Goal: Information Seeking & Learning: Compare options

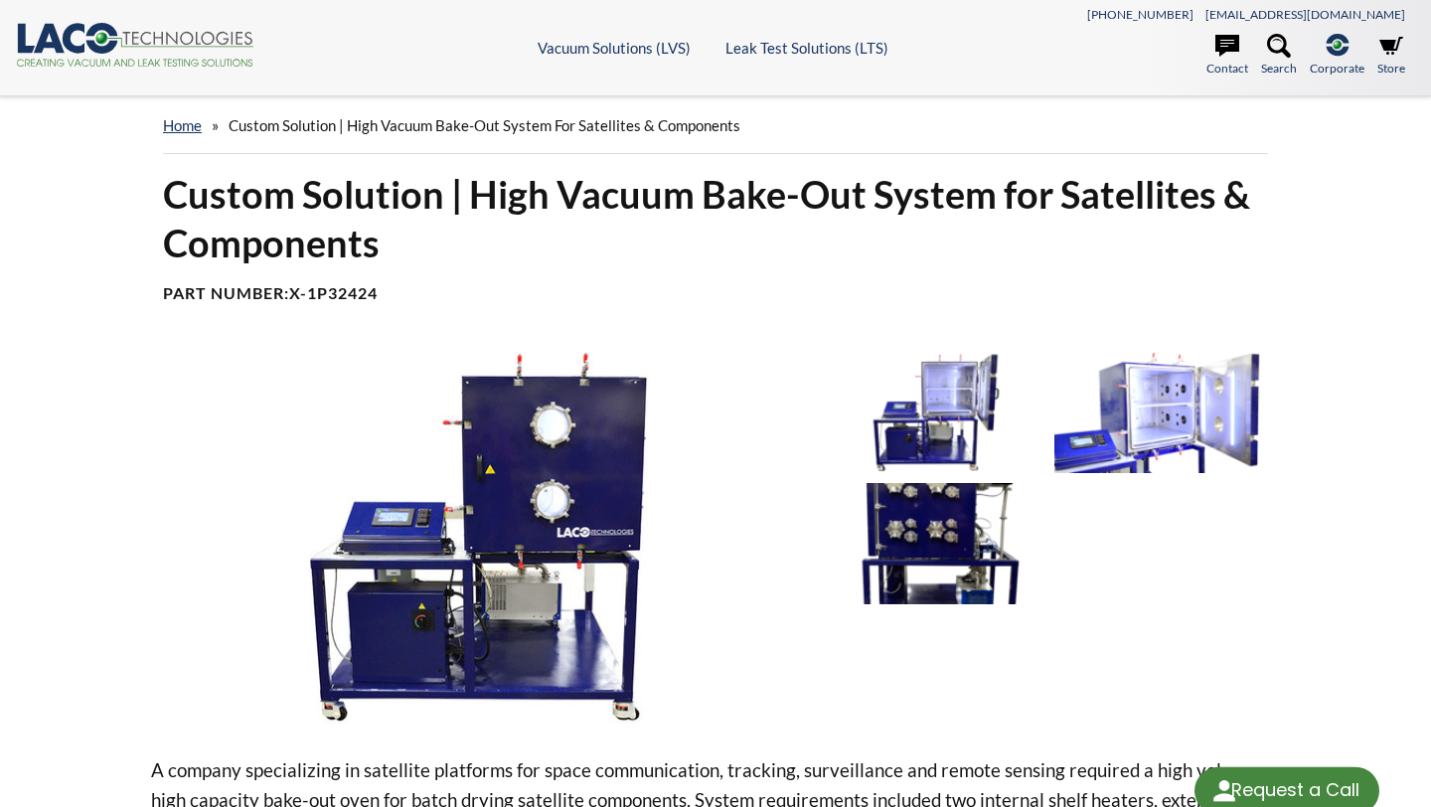
select select "Language Translate Widget"
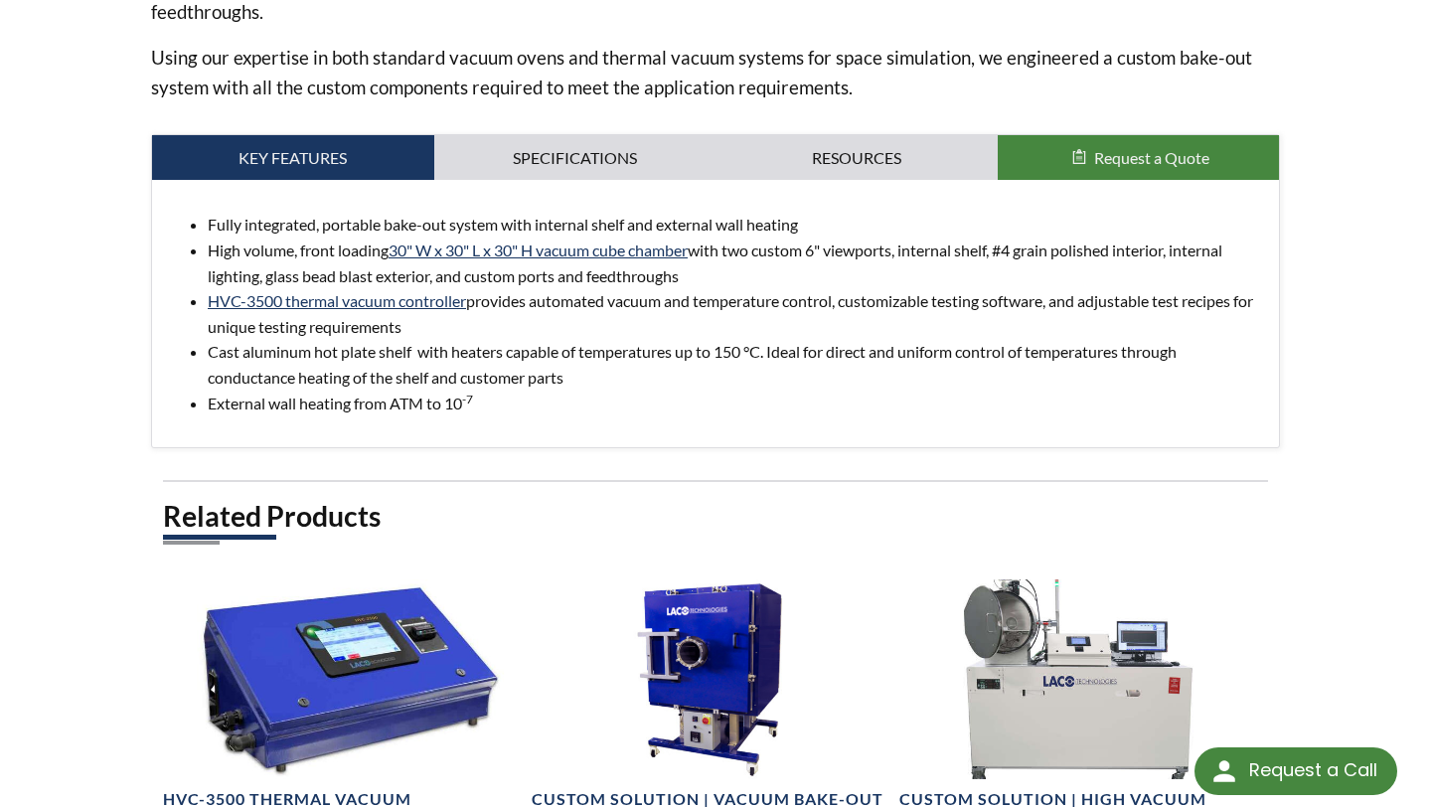
scroll to position [901, 0]
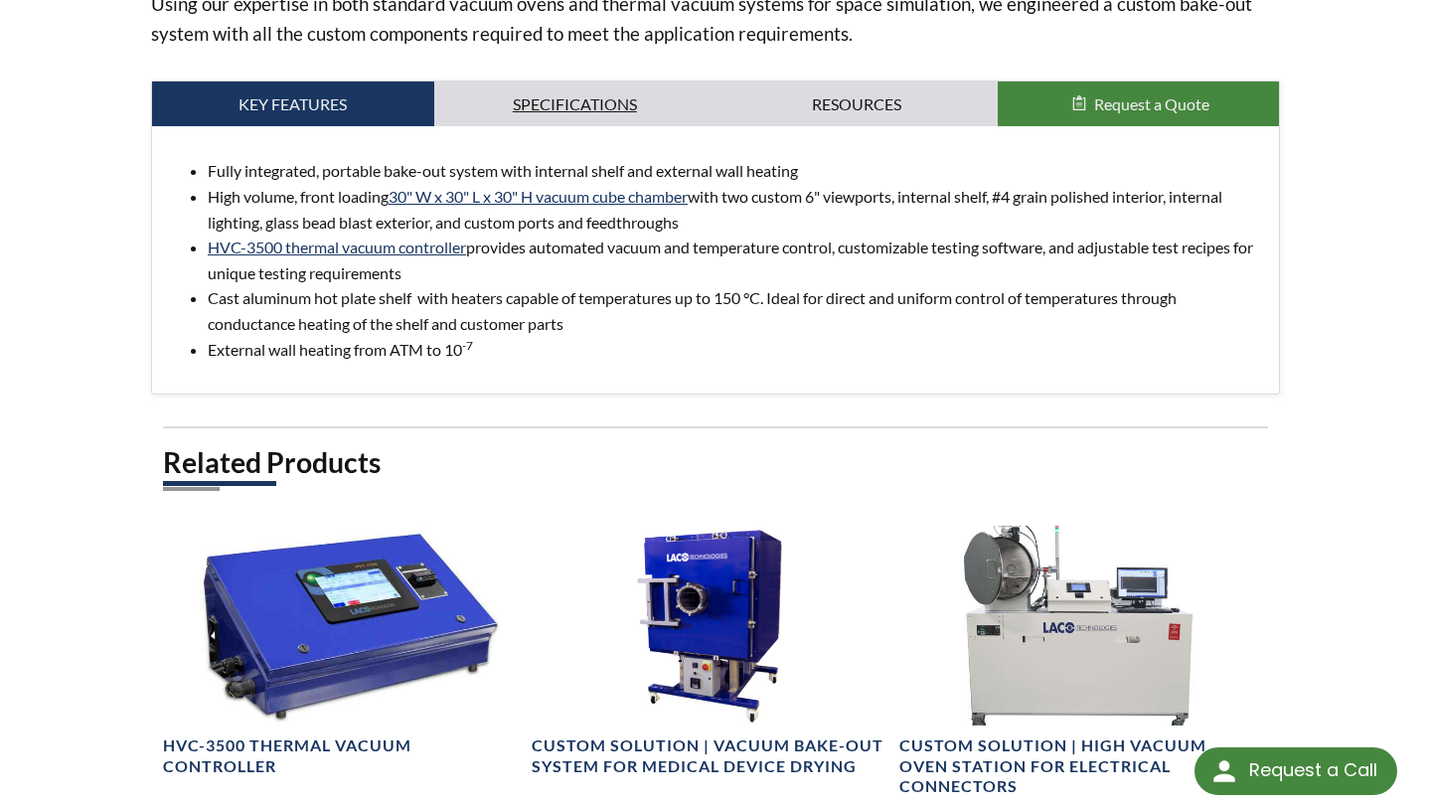
click at [595, 112] on link "Specifications" at bounding box center [575, 104] width 282 height 46
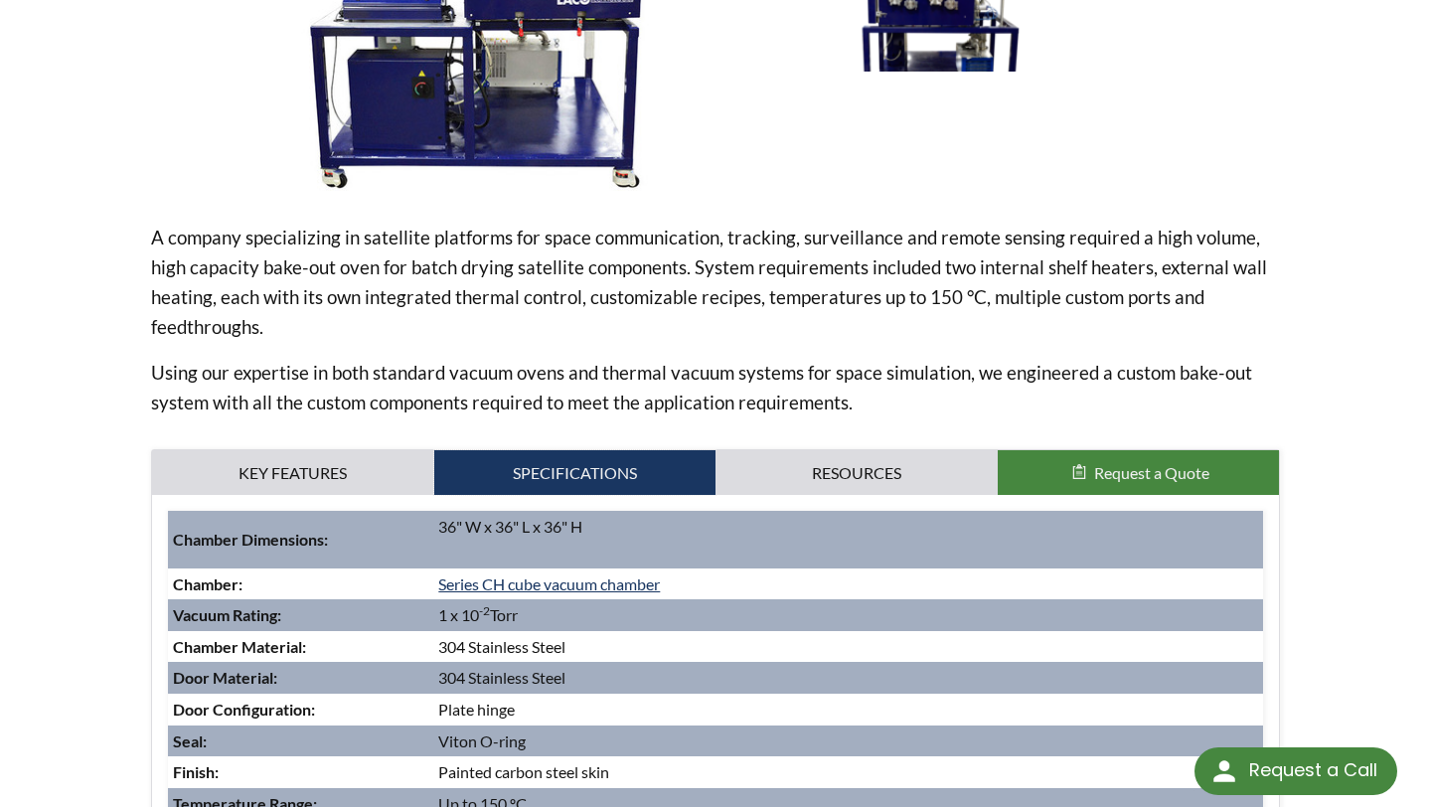
scroll to position [501, 0]
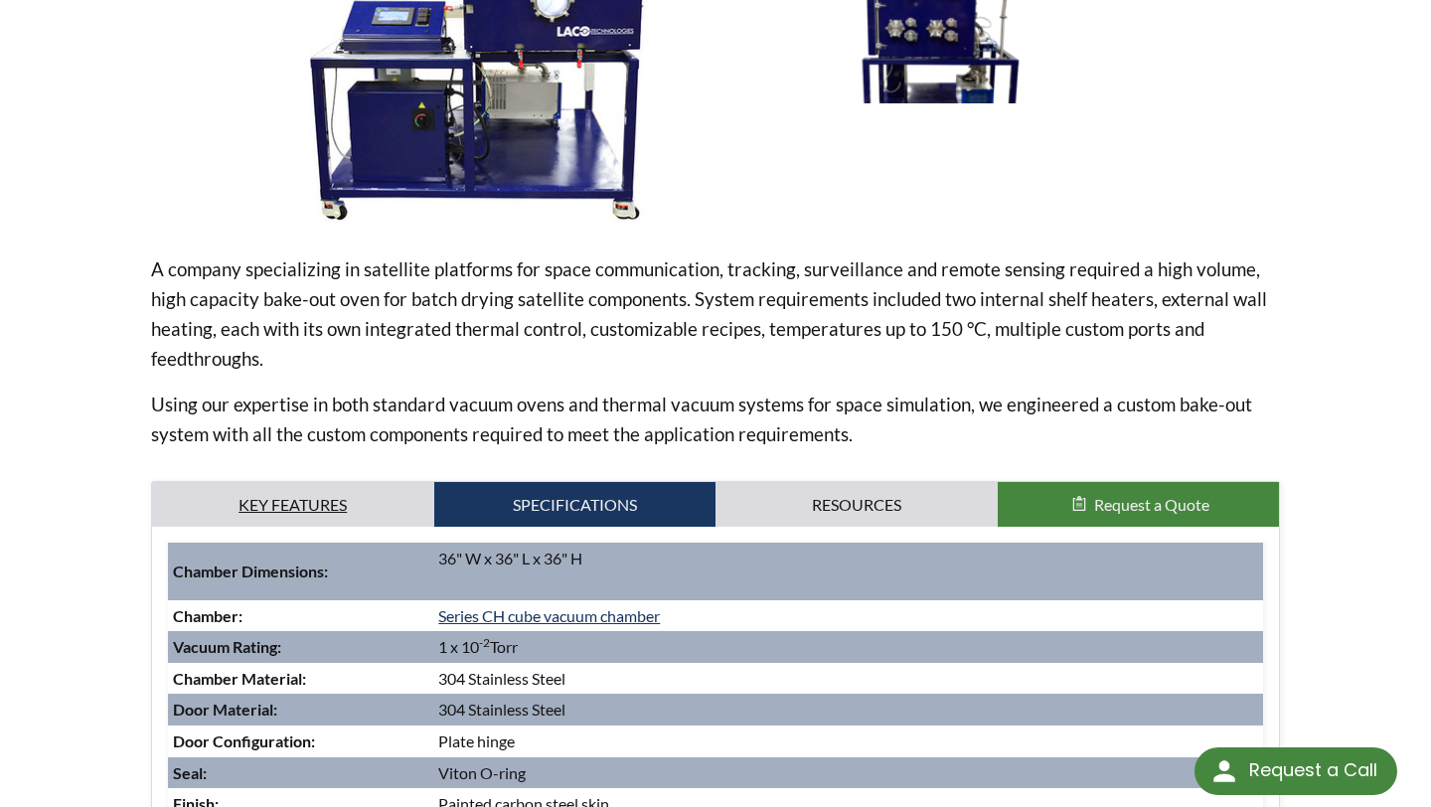
click at [312, 507] on link "Key Features" at bounding box center [293, 505] width 282 height 46
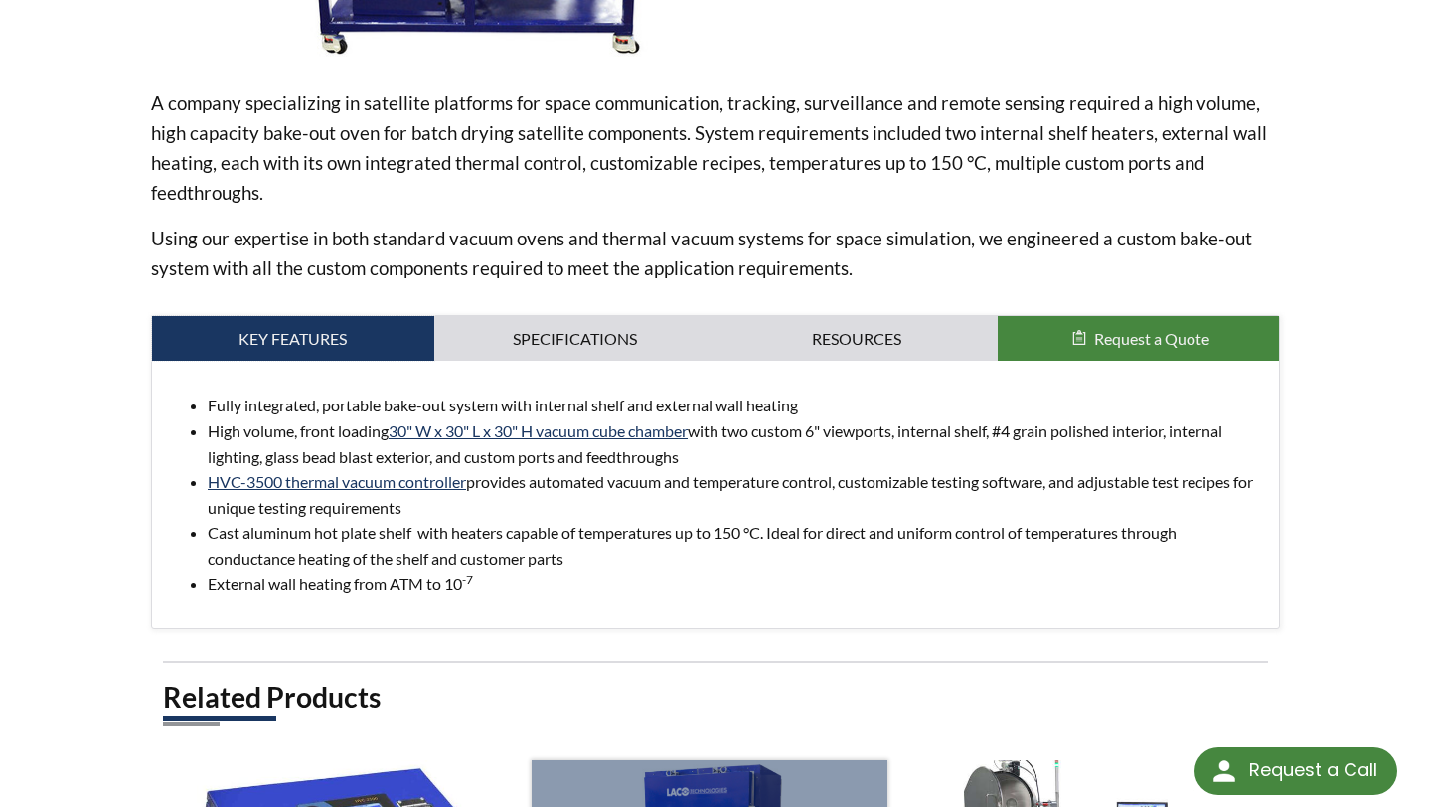
scroll to position [721, 0]
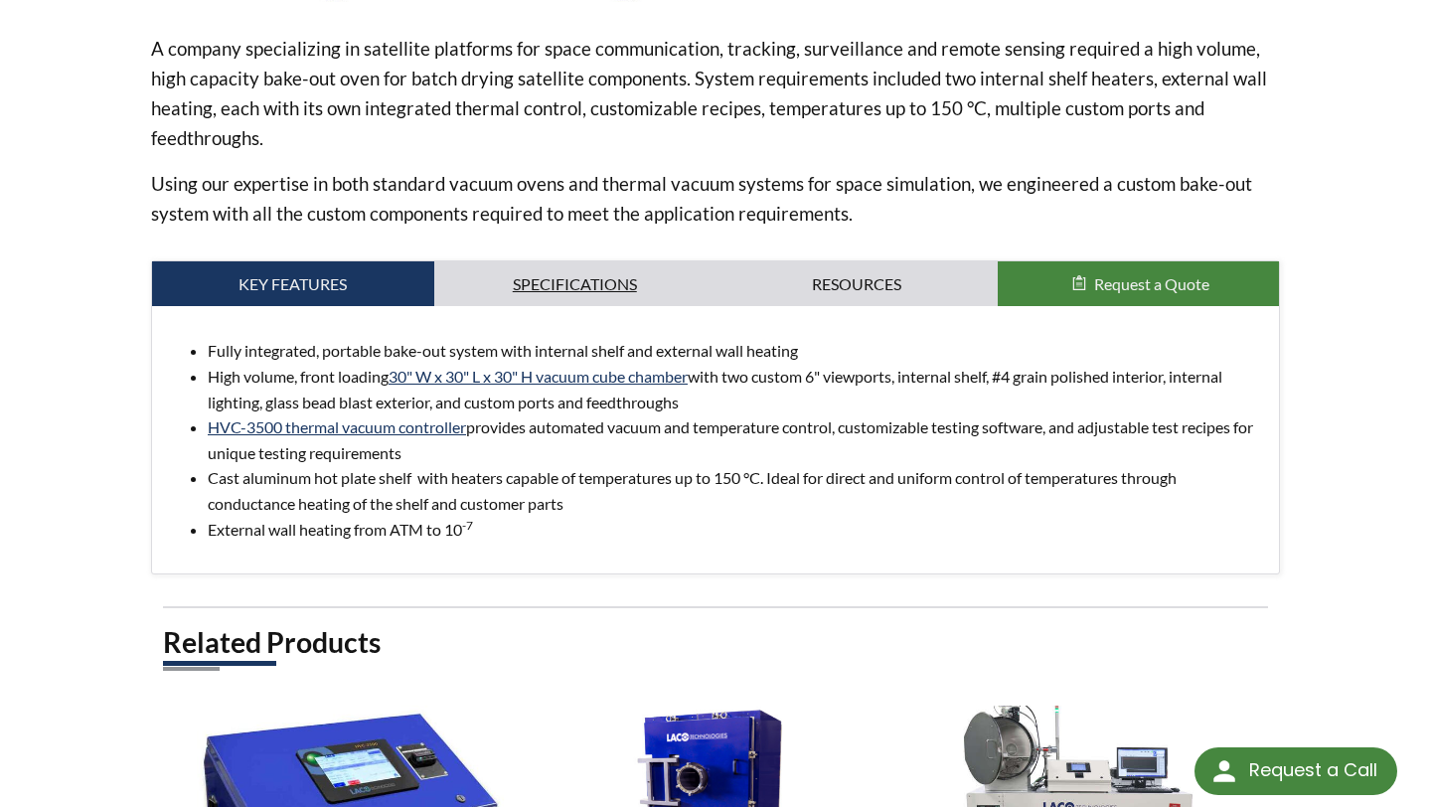
click at [577, 268] on link "Specifications" at bounding box center [575, 284] width 282 height 46
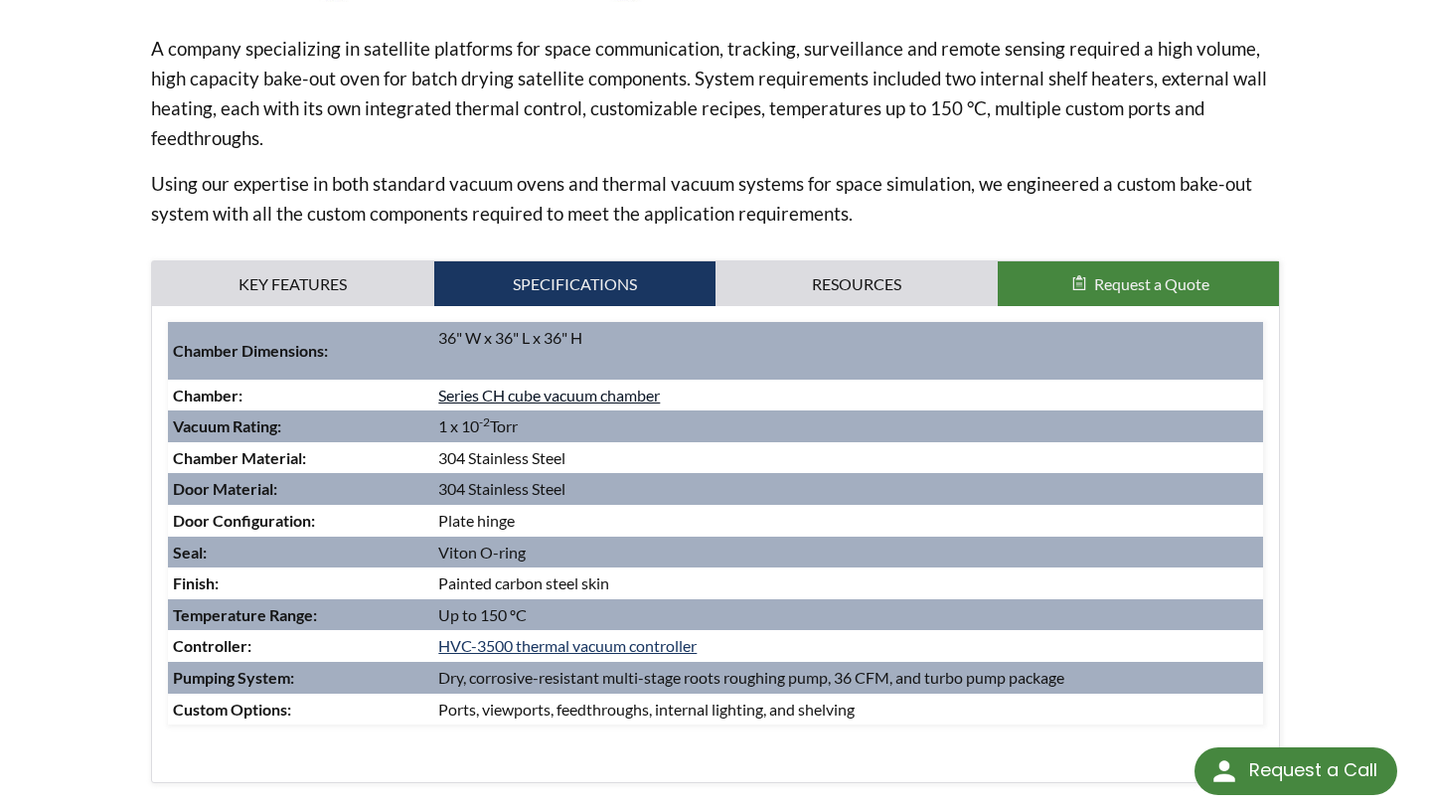
click at [557, 389] on link "Series CH cube vacuum chamber" at bounding box center [549, 395] width 222 height 19
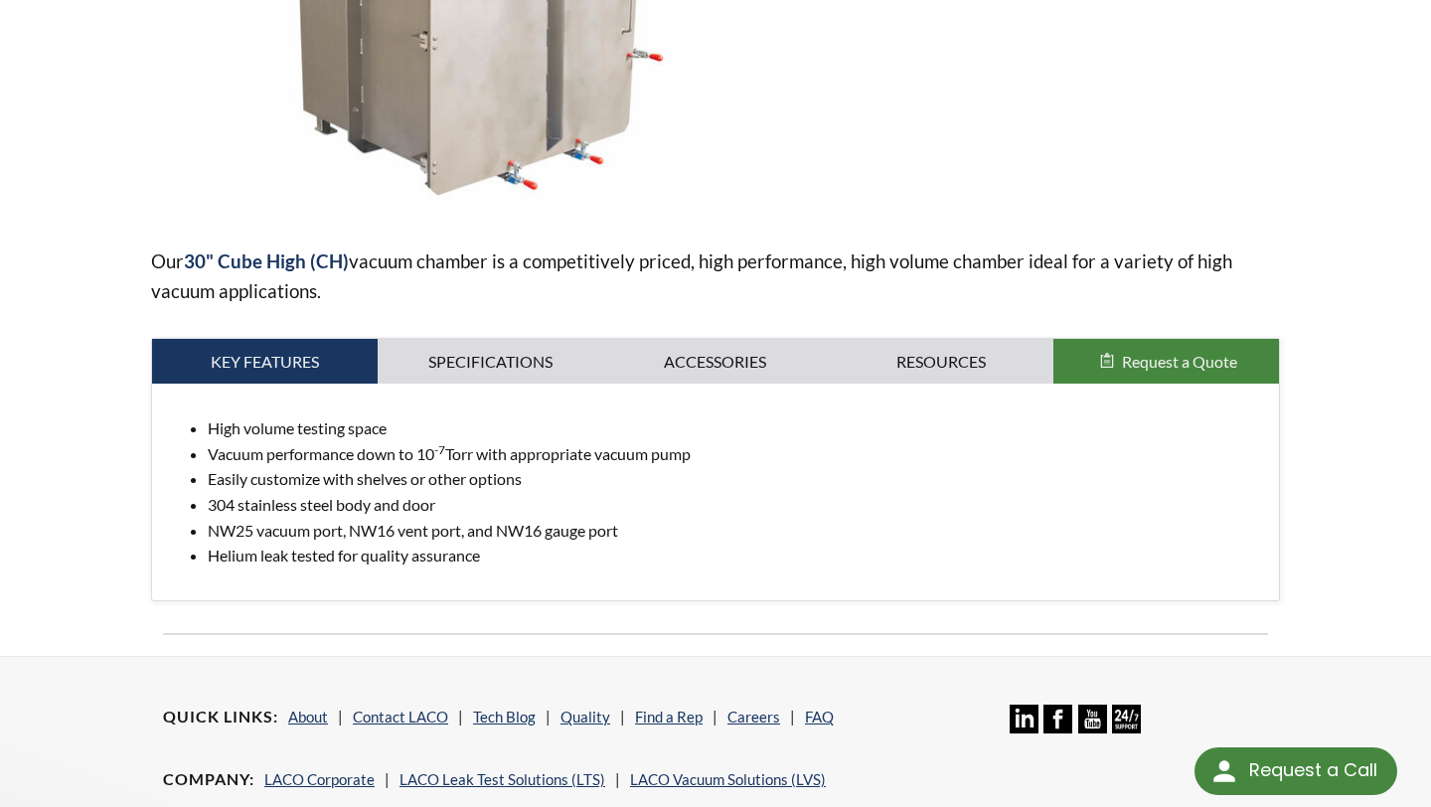
scroll to position [512, 0]
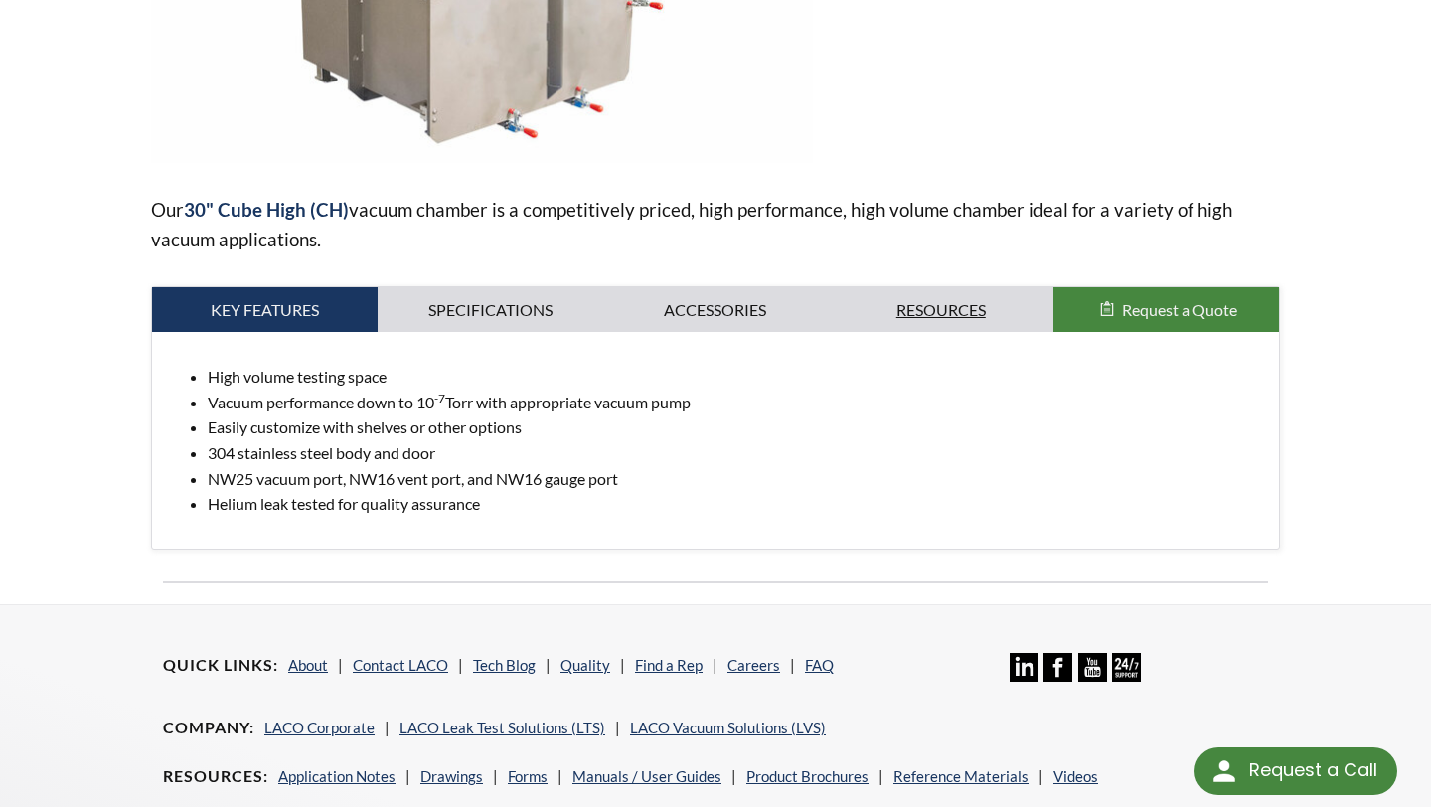
click at [943, 307] on link "Resources" at bounding box center [941, 310] width 226 height 46
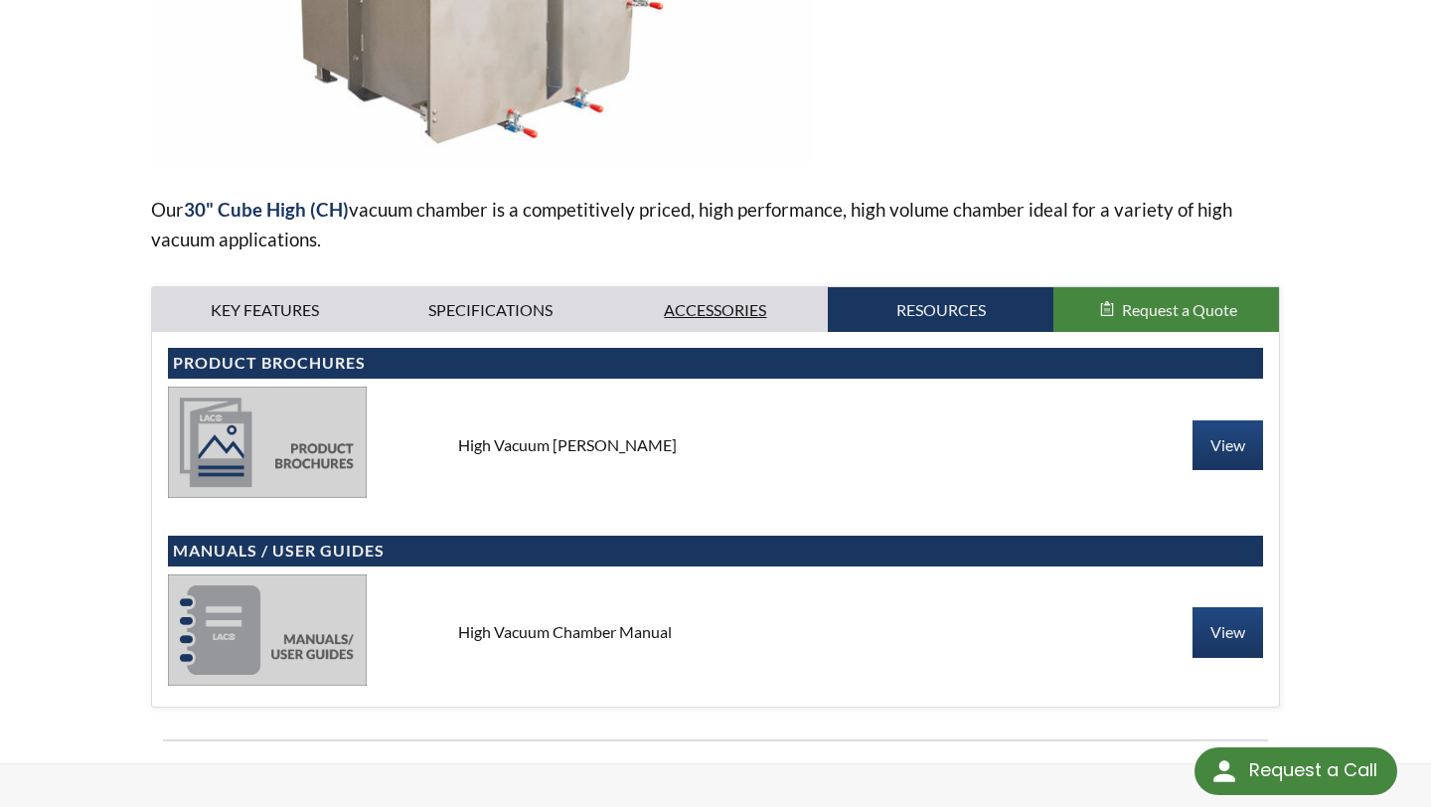
click at [751, 315] on link "Accessories" at bounding box center [716, 310] width 226 height 46
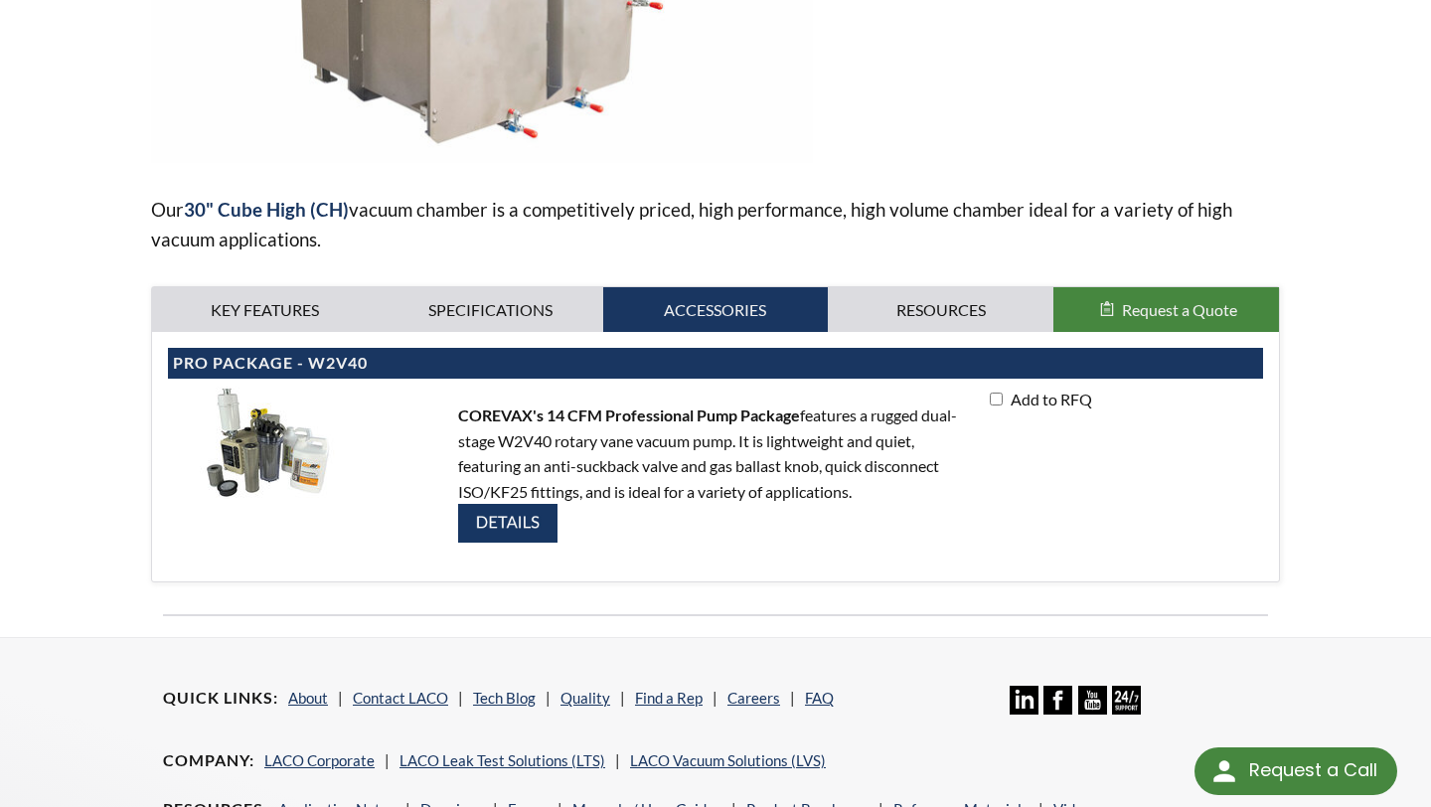
click at [521, 523] on img at bounding box center [507, 523] width 99 height 39
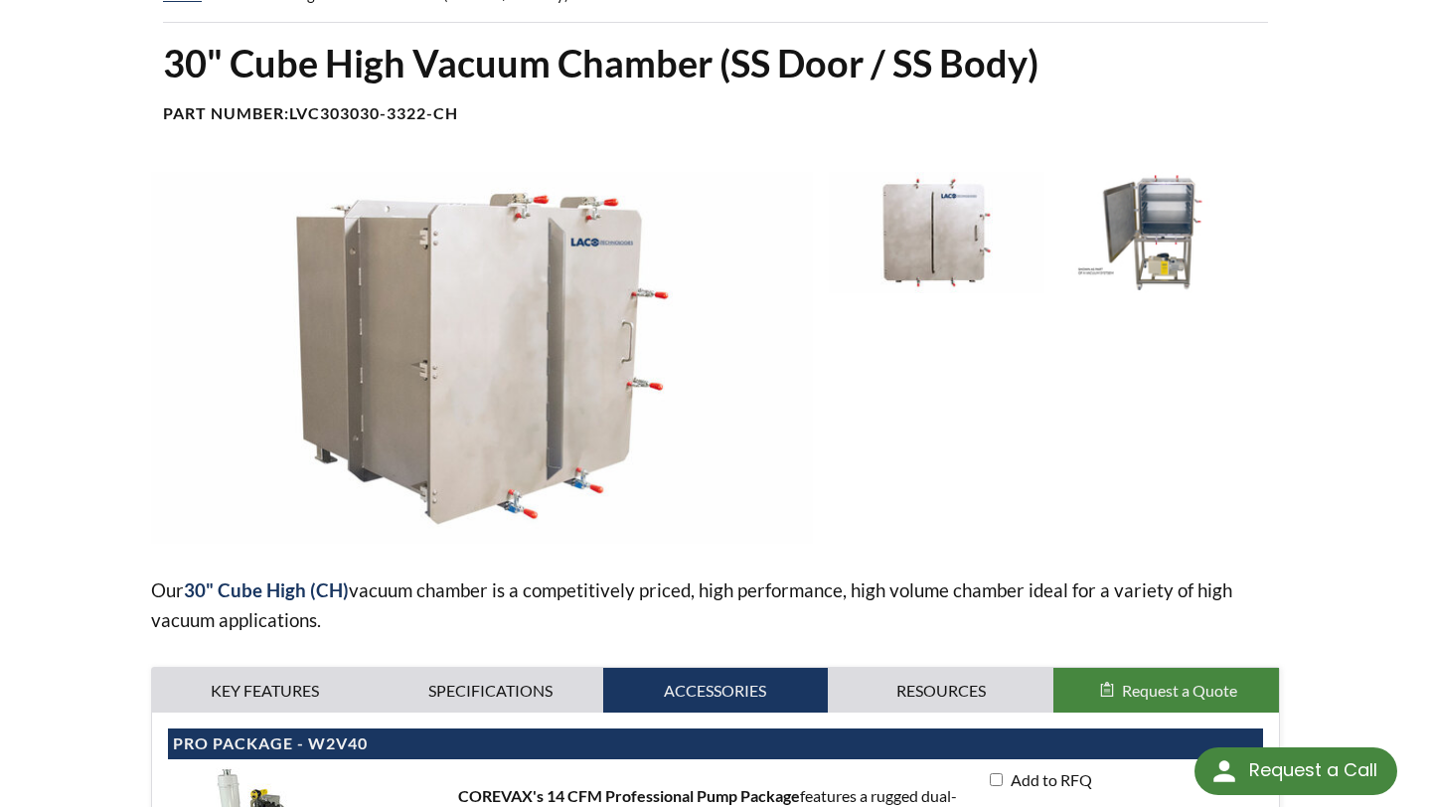
scroll to position [0, 0]
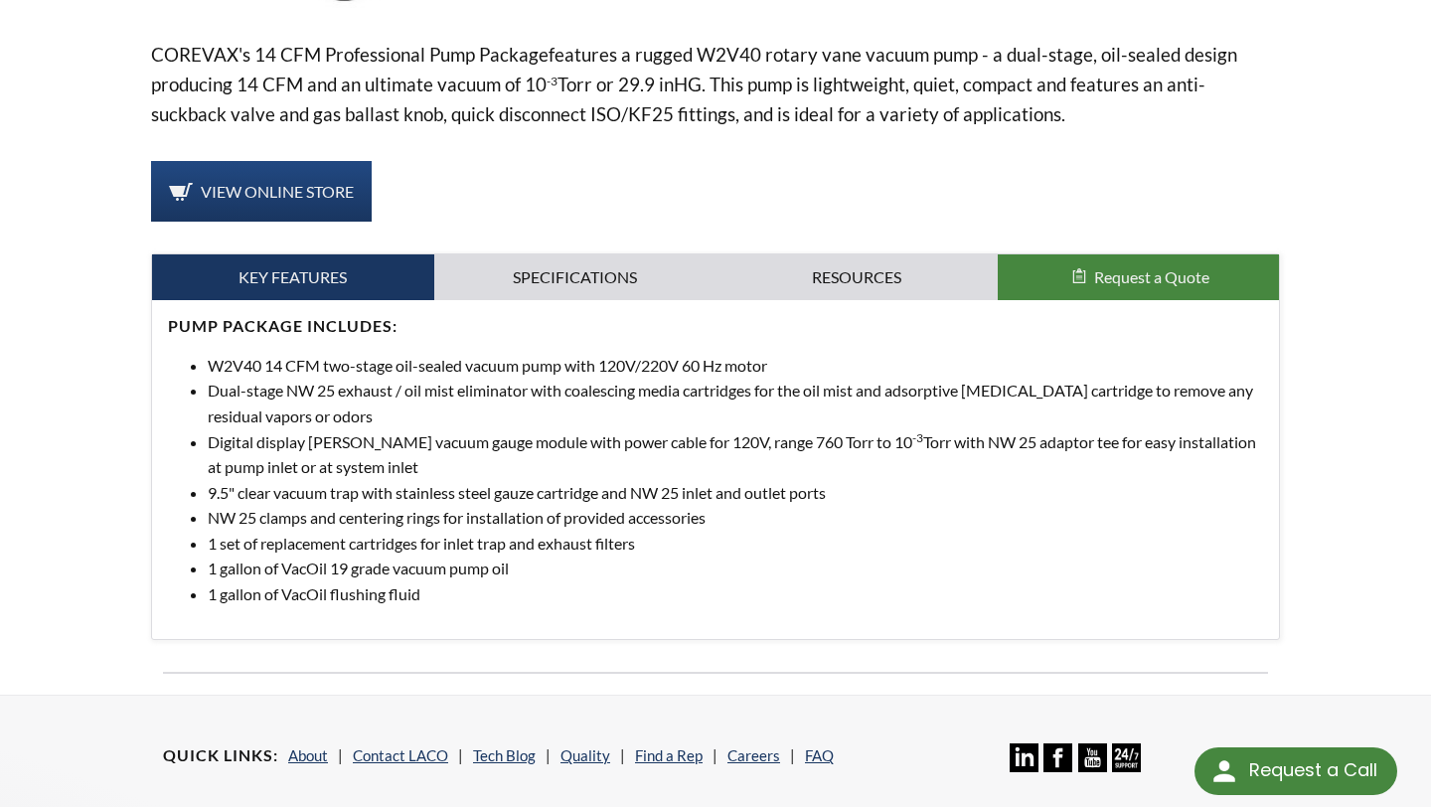
scroll to position [649, 0]
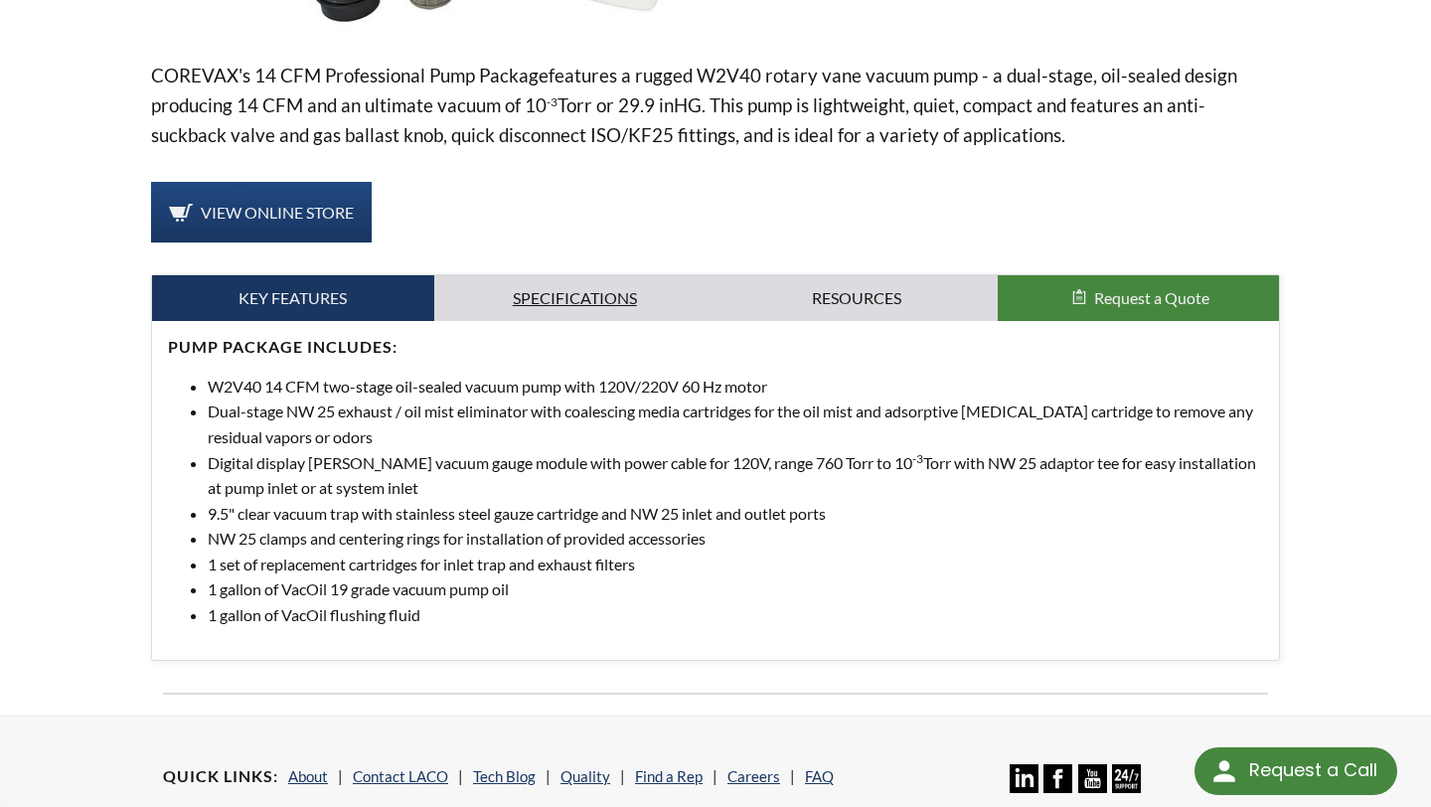
click at [588, 310] on link "Specifications" at bounding box center [575, 298] width 282 height 46
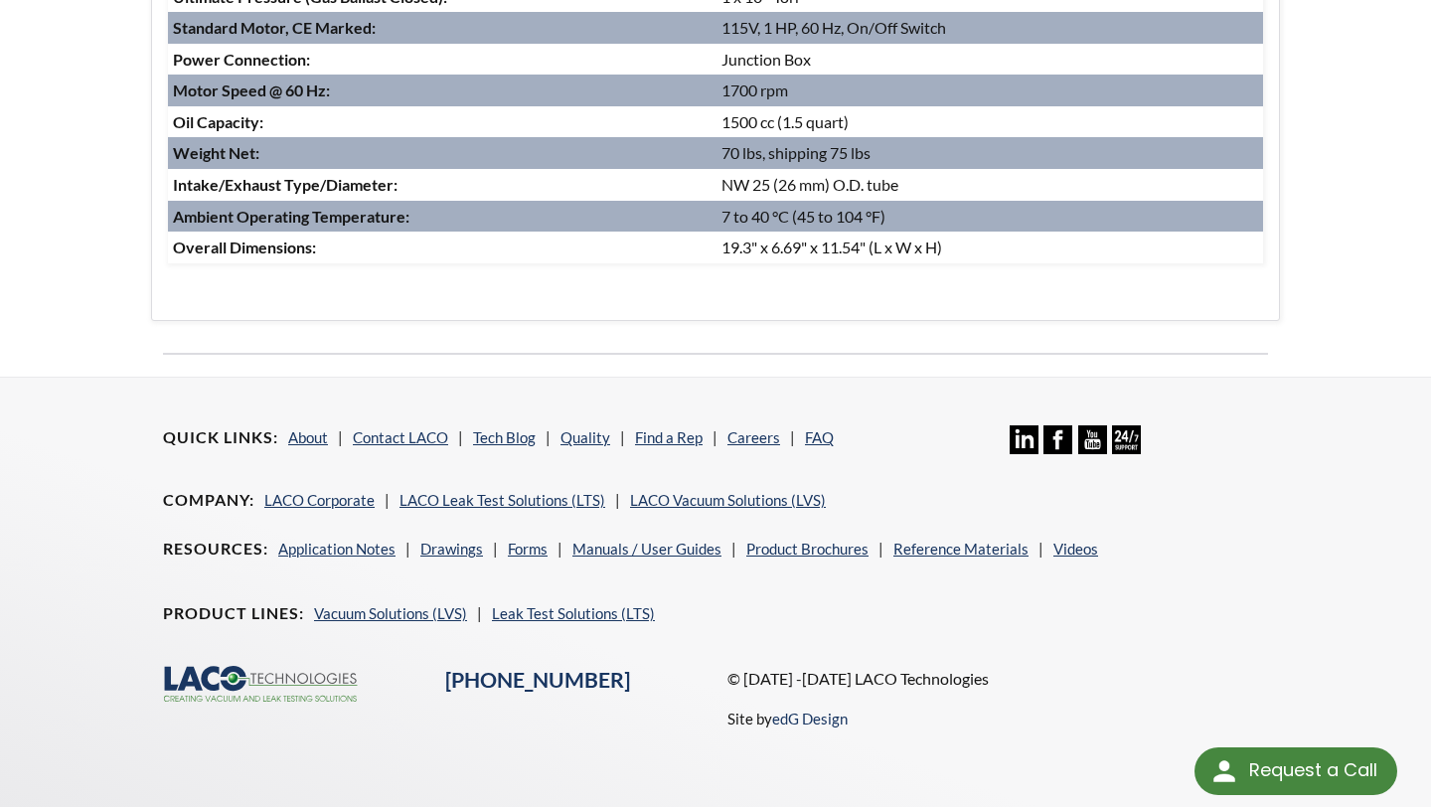
scroll to position [1165, 0]
